Goal: Entertainment & Leisure: Consume media (video, audio)

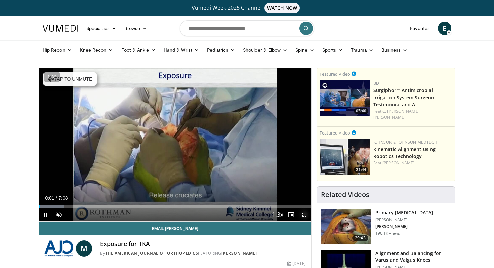
click at [306, 215] on span "Video Player" at bounding box center [304, 214] width 13 height 13
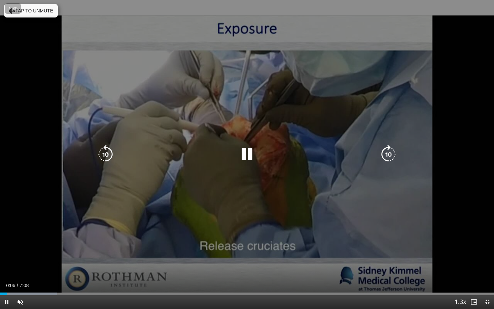
click at [108, 155] on icon "Video Player" at bounding box center [105, 154] width 19 height 19
click at [248, 163] on icon "Video Player" at bounding box center [246, 154] width 19 height 19
click at [248, 158] on icon "Video Player" at bounding box center [246, 154] width 19 height 19
click at [247, 155] on icon "Video Player" at bounding box center [246, 154] width 19 height 19
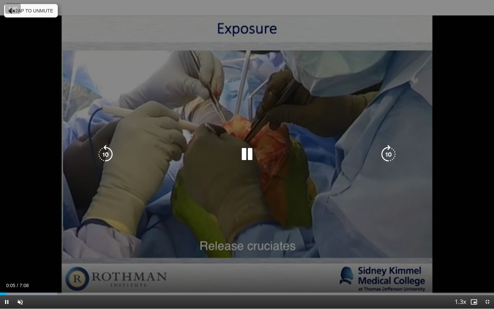
click at [247, 155] on icon "Video Player" at bounding box center [246, 154] width 19 height 19
click at [247, 156] on icon "Video Player" at bounding box center [246, 154] width 19 height 19
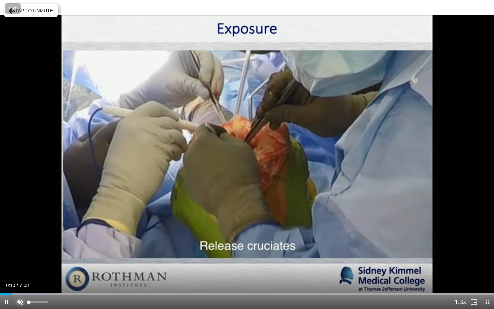
click at [24, 267] on span "Video Player" at bounding box center [19, 301] width 13 height 13
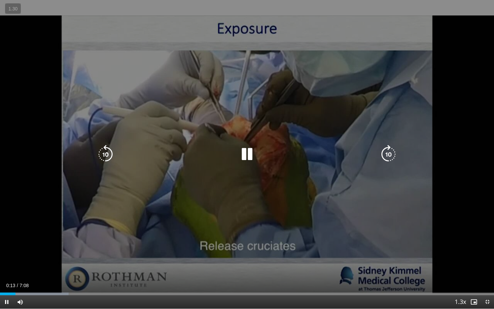
click at [103, 154] on icon "Video Player" at bounding box center [105, 154] width 19 height 19
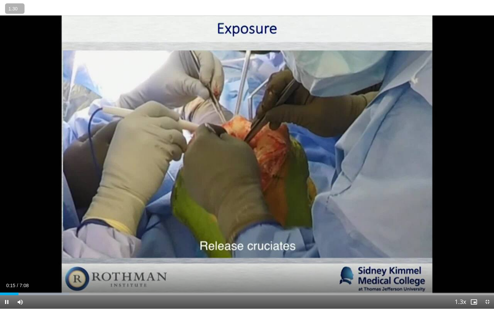
click at [0, 0] on button "−" at bounding box center [0, 0] width 0 height 0
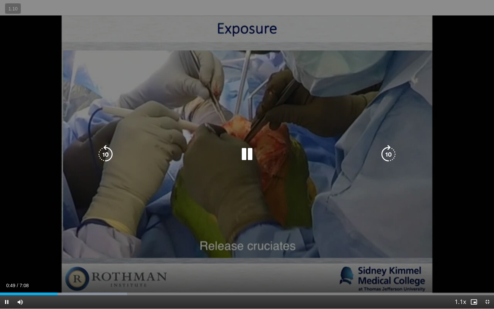
click at [251, 154] on icon "Video Player" at bounding box center [246, 154] width 19 height 19
click at [244, 153] on icon "Video Player" at bounding box center [246, 154] width 19 height 19
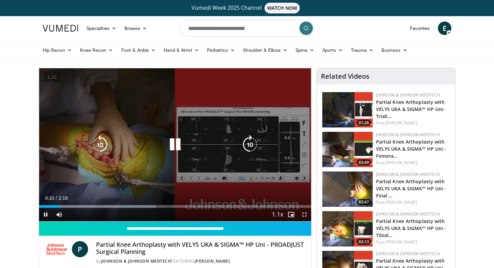
click at [183, 141] on icon "Video Player" at bounding box center [175, 144] width 19 height 19
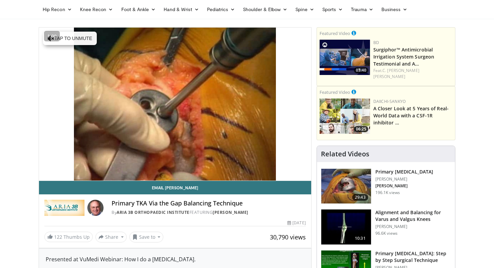
scroll to position [41, 0]
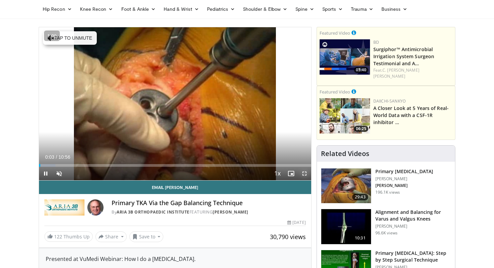
click at [307, 177] on span "Video Player" at bounding box center [304, 173] width 13 height 13
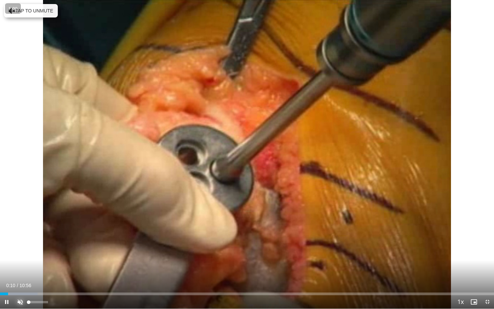
click at [19, 267] on span "Video Player" at bounding box center [19, 301] width 13 height 13
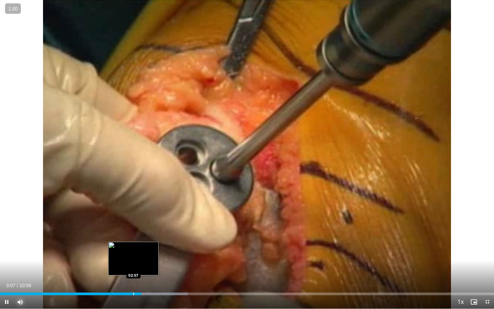
click at [132, 267] on div "Loaded : 38.00% 03:07 02:57" at bounding box center [247, 291] width 494 height 6
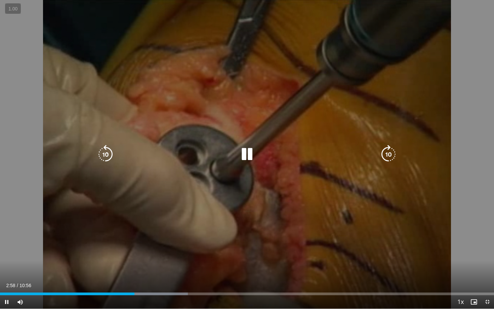
click at [108, 151] on icon "Video Player" at bounding box center [105, 154] width 19 height 19
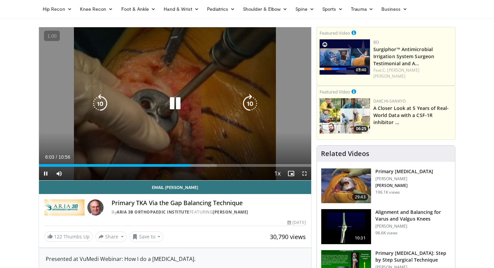
click at [191, 106] on div "Video Player" at bounding box center [174, 103] width 163 height 13
click at [188, 106] on div "Video Player" at bounding box center [174, 103] width 163 height 13
click at [170, 109] on icon "Video Player" at bounding box center [175, 103] width 19 height 19
